Goal: Task Accomplishment & Management: Manage account settings

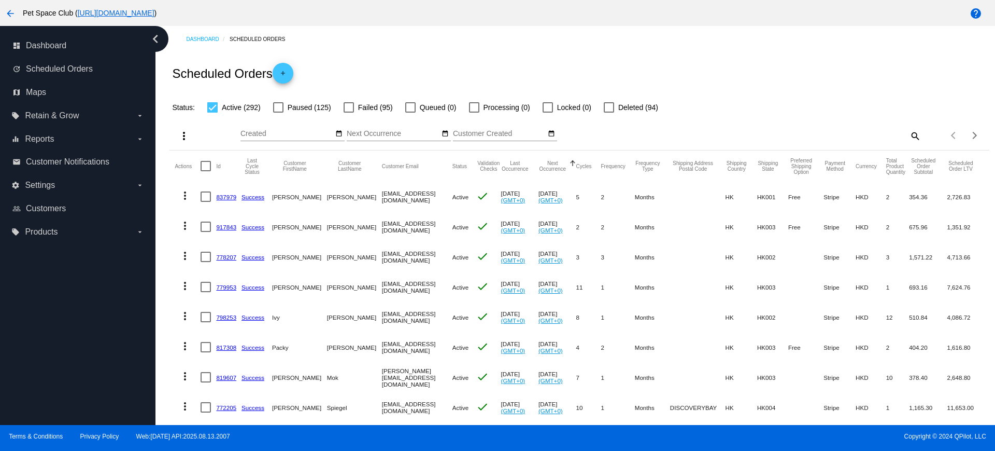
click at [909, 136] on mat-icon "search" at bounding box center [915, 136] width 12 height 16
click at [793, 131] on input "Search" at bounding box center [819, 134] width 204 height 8
paste input "949556"
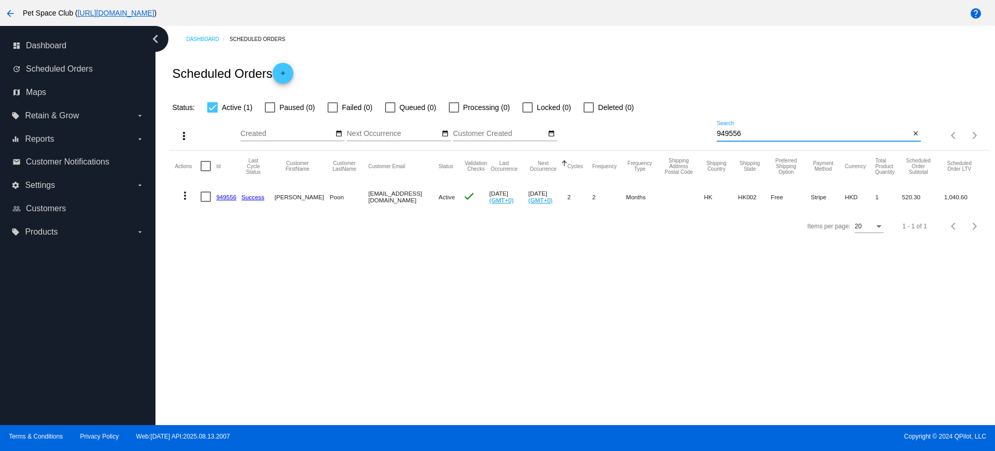
type input "949556"
drag, startPoint x: 223, startPoint y: 200, endPoint x: 205, endPoint y: 235, distance: 39.9
click at [205, 235] on div "Items per page: 20 1 - 1 of 1" at bounding box center [580, 226] width 820 height 29
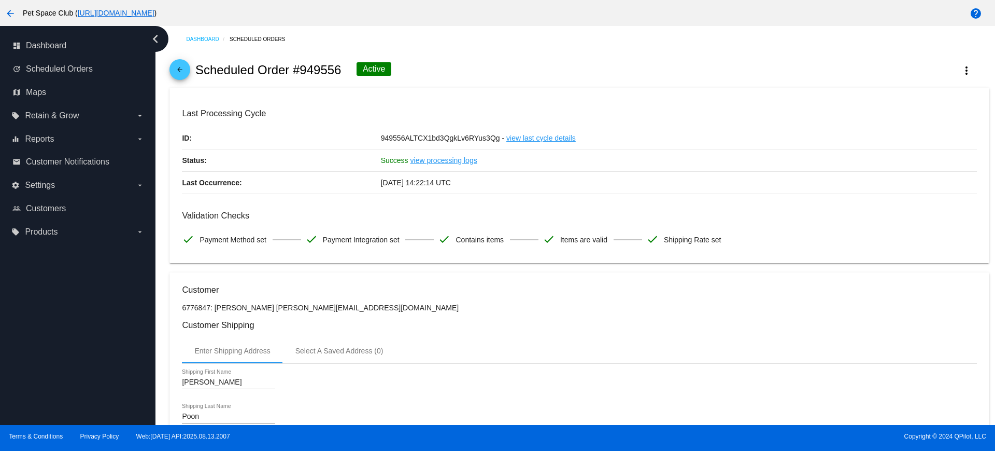
click at [95, 306] on div "dashboard Dashboard update Scheduled Orders map Maps local_offer Retain & Grow …" at bounding box center [78, 225] width 156 height 399
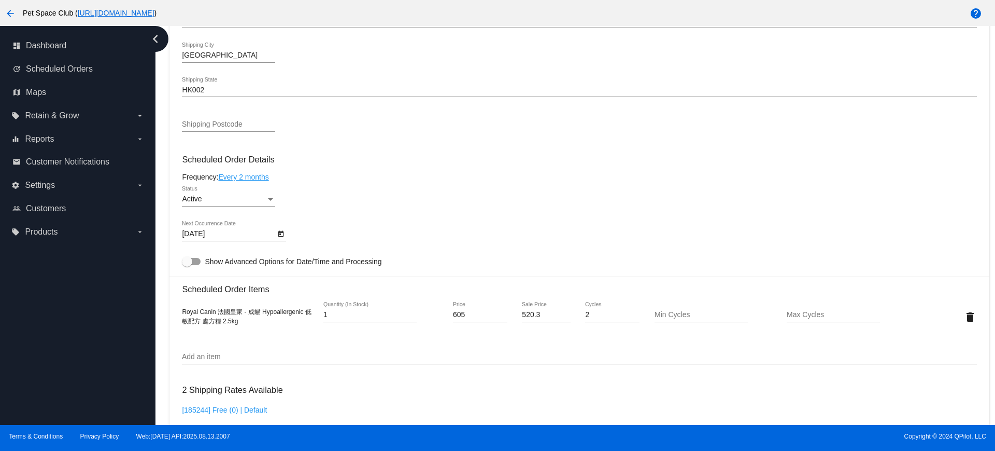
scroll to position [518, 0]
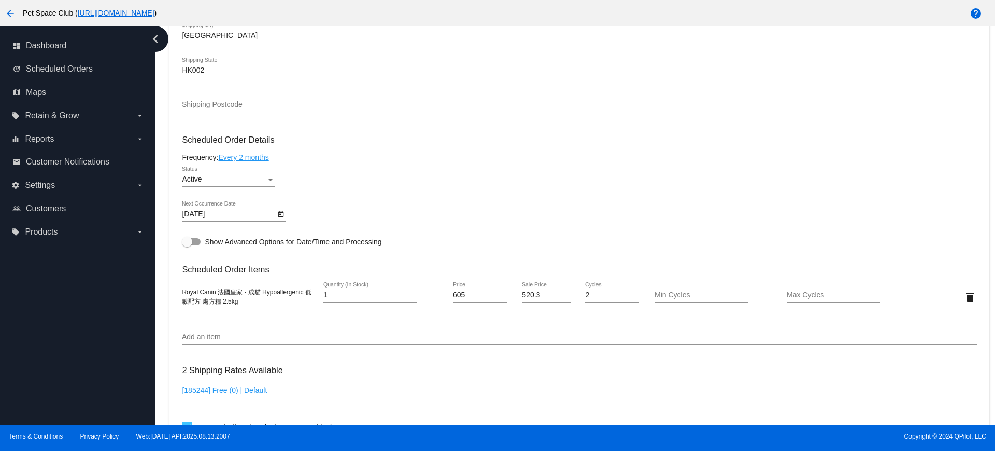
click at [249, 160] on link "Every 2 months" at bounding box center [243, 157] width 50 height 8
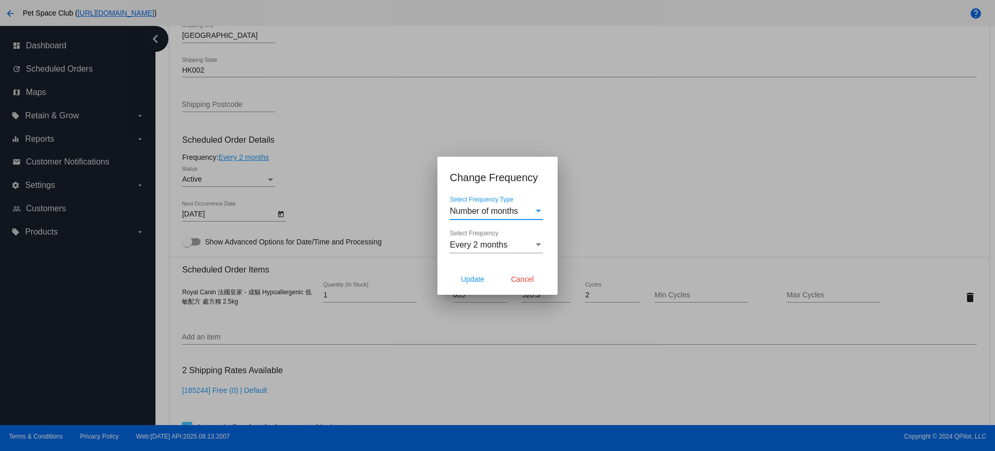
click at [503, 250] on div "Every 2 months Select Frequency" at bounding box center [496, 241] width 93 height 23
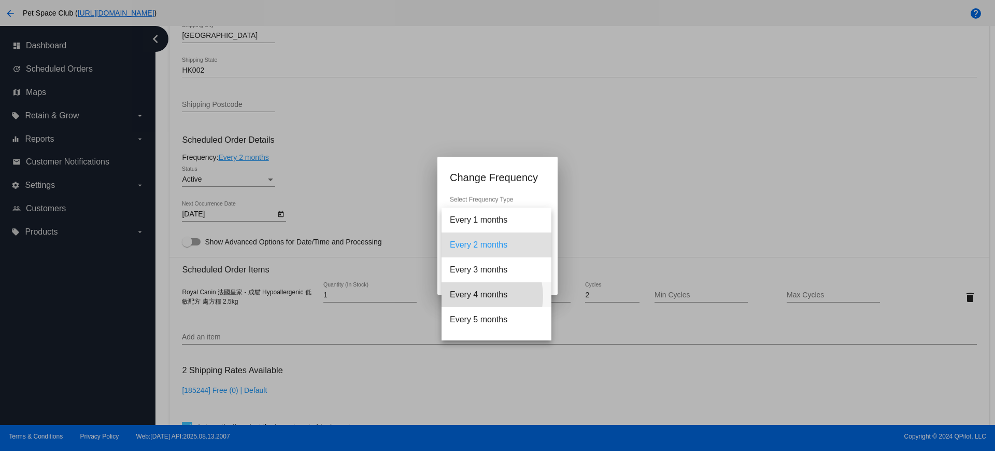
click at [476, 296] on span "Every 4 months" at bounding box center [496, 294] width 93 height 25
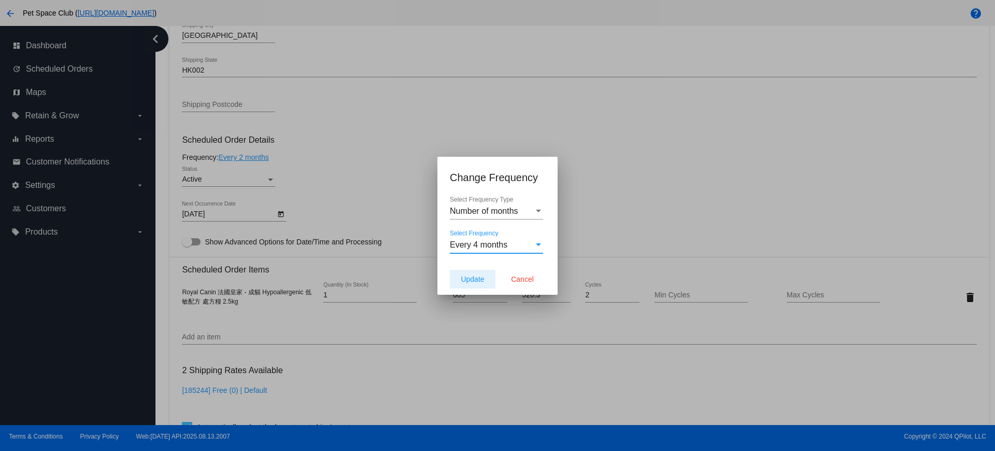
click at [474, 279] on span "Update" at bounding box center [472, 279] width 23 height 8
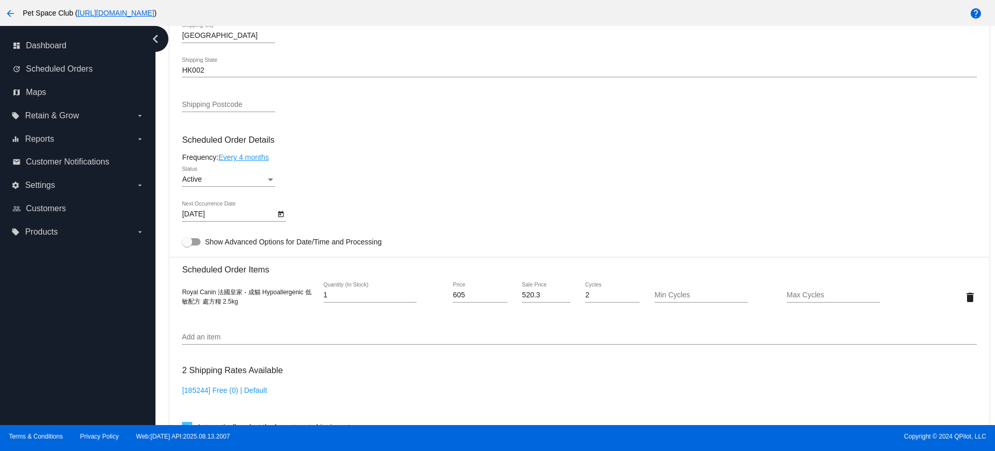
type input "12/18/2025"
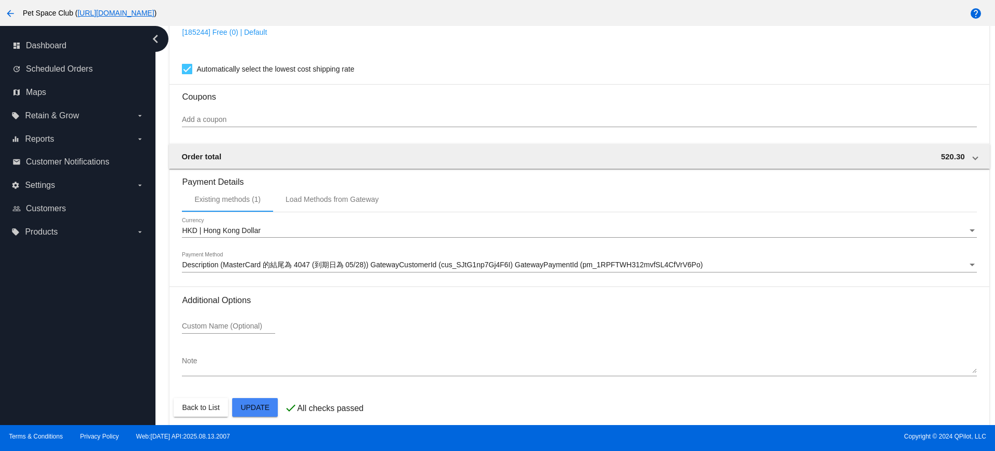
scroll to position [885, 0]
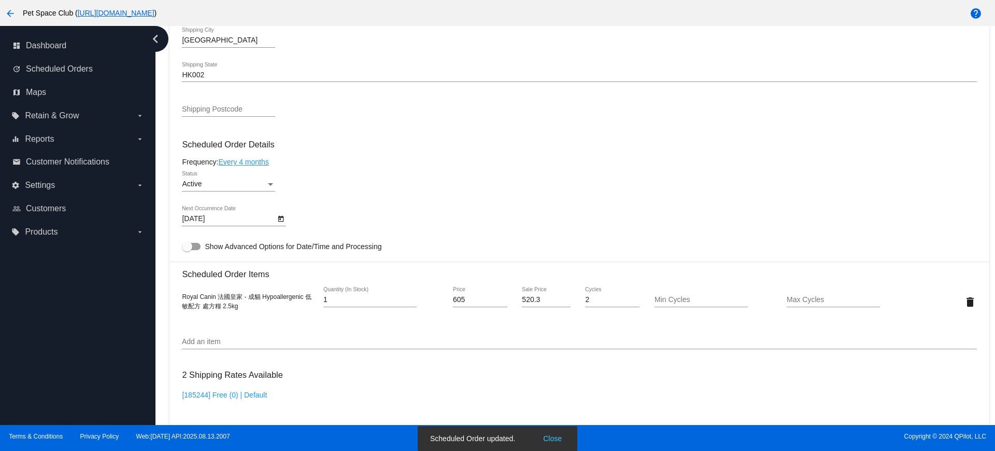
scroll to position [496, 0]
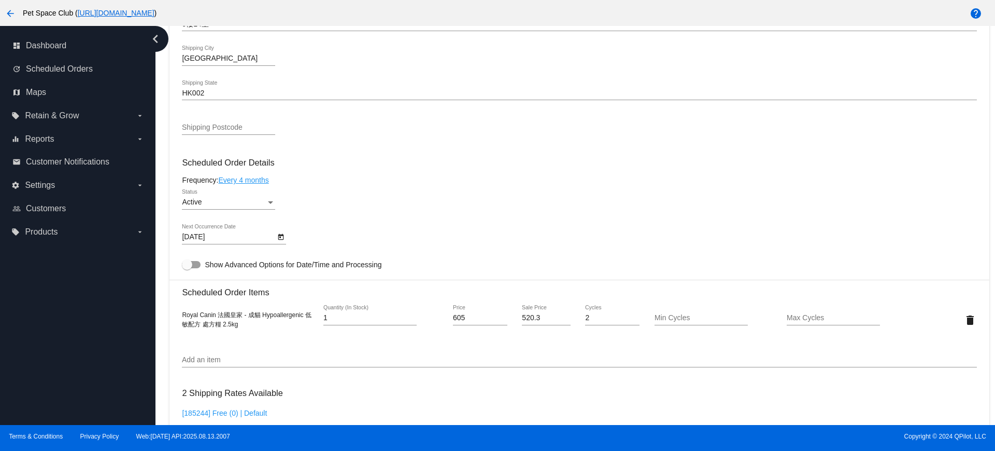
click at [116, 286] on div "dashboard Dashboard update Scheduled Orders map Maps local_offer Retain & Grow …" at bounding box center [78, 225] width 156 height 399
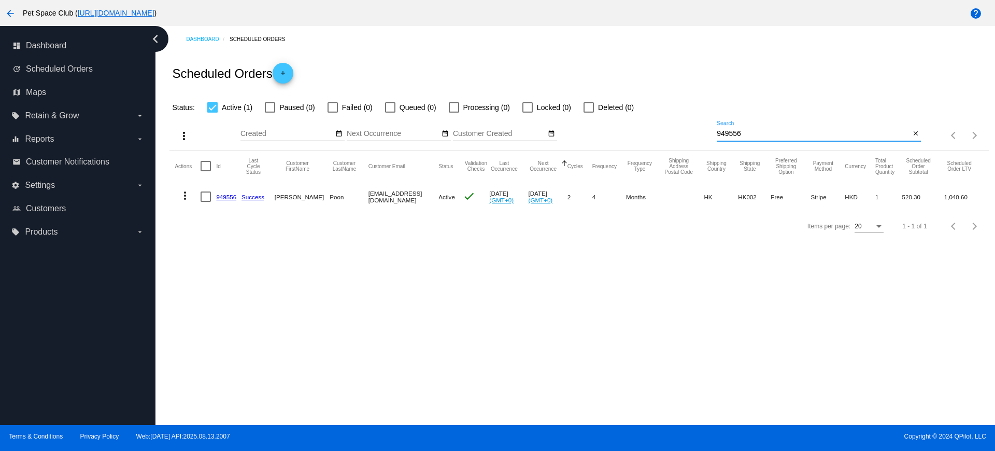
drag, startPoint x: 759, startPoint y: 136, endPoint x: 672, endPoint y: 128, distance: 86.9
click at [676, 134] on div "more_vert Aug Jan Feb Mar [DATE]" at bounding box center [580, 132] width 820 height 37
